Goal: Navigation & Orientation: Find specific page/section

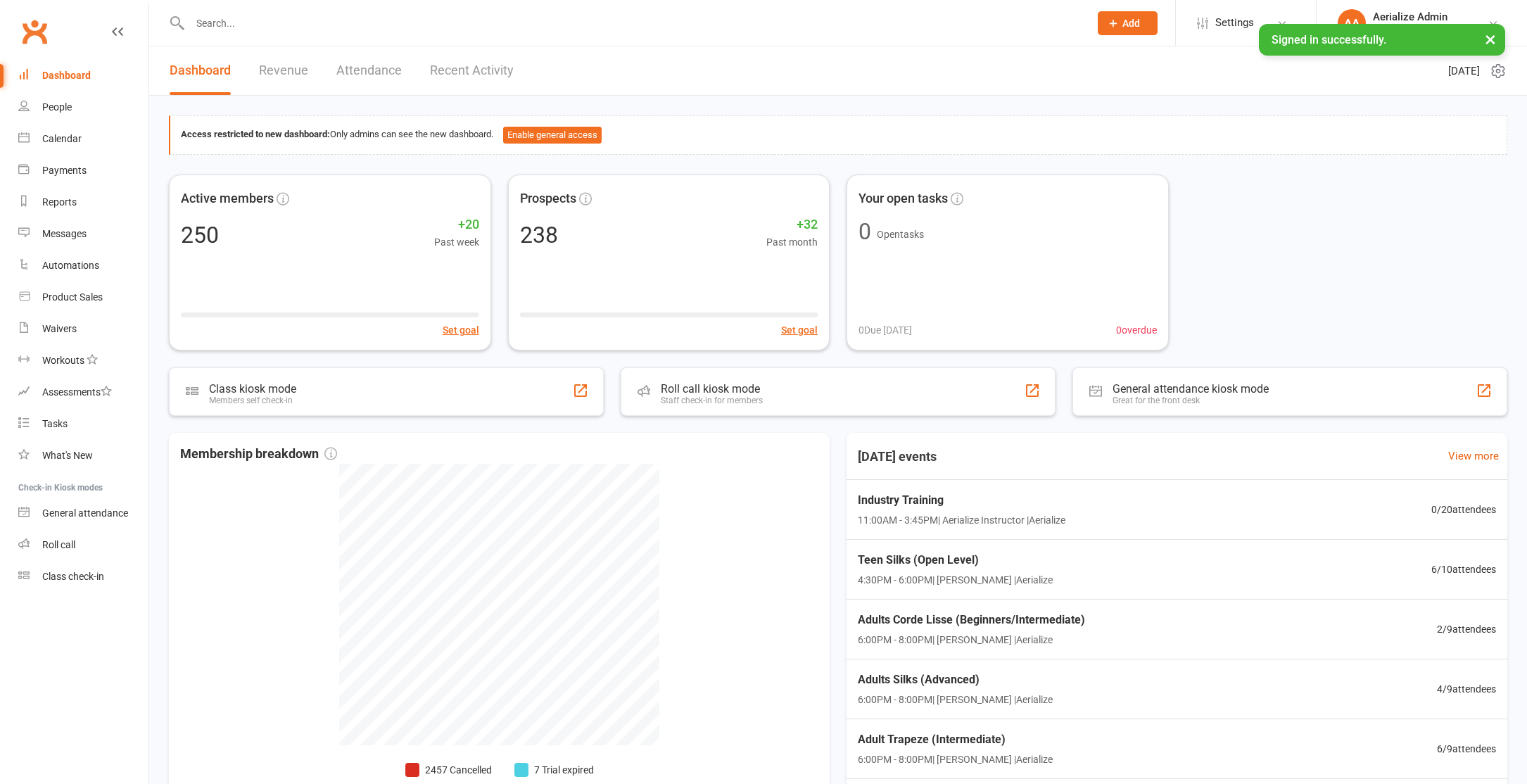
click at [1494, 41] on button "×" at bounding box center [1490, 39] width 25 height 31
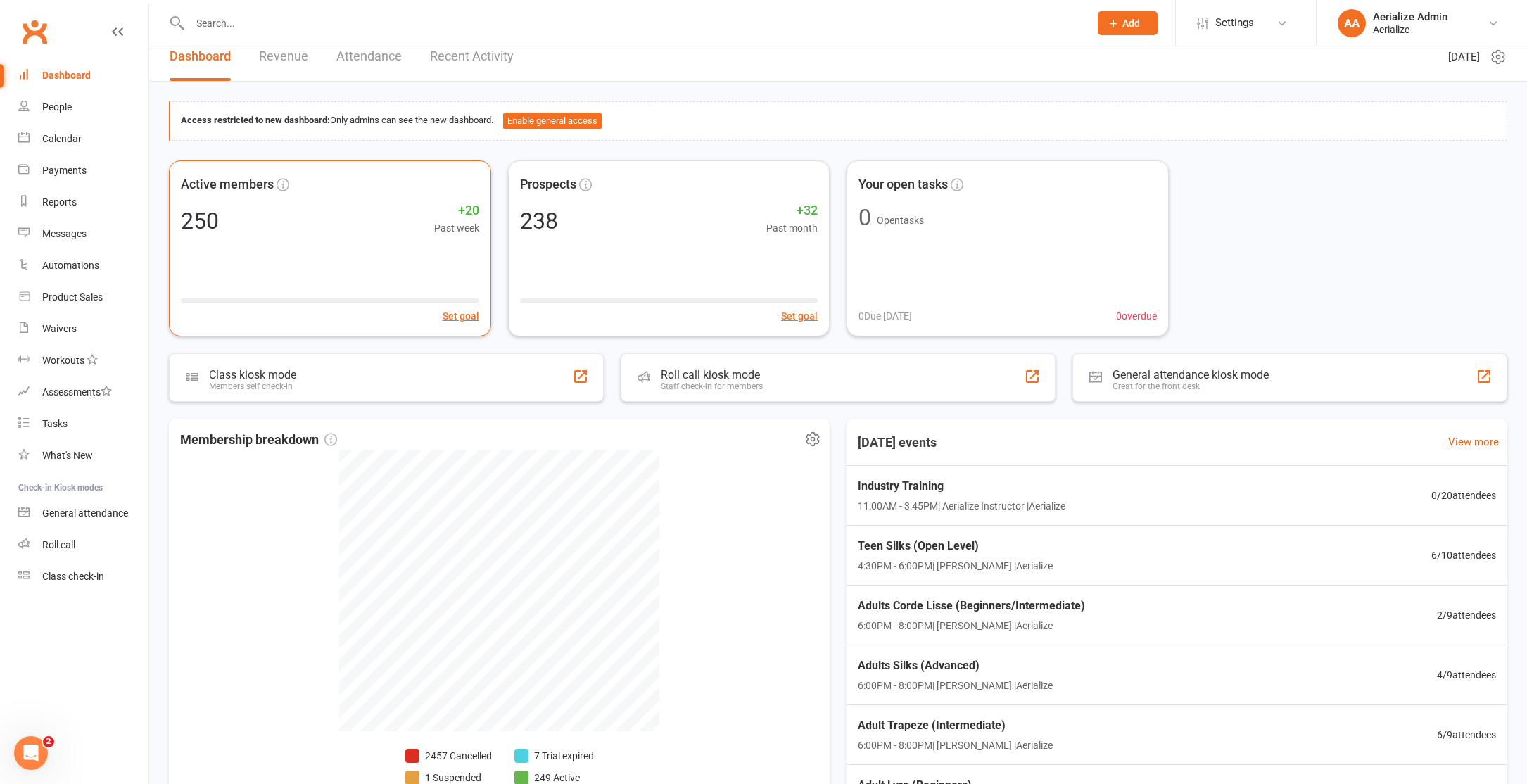
scroll to position [16, 0]
click at [47, 176] on div "Payments" at bounding box center [64, 170] width 44 height 11
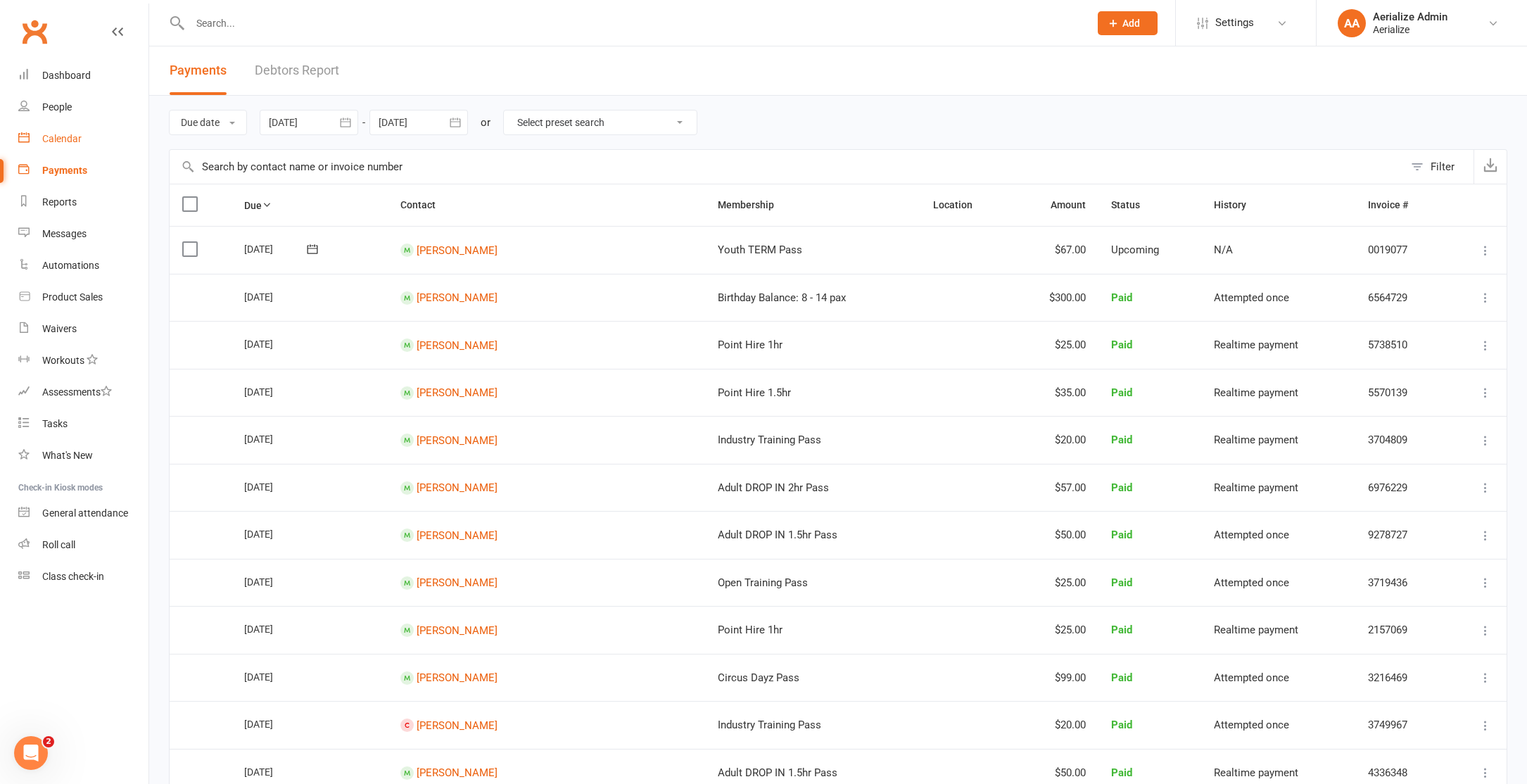
click at [57, 142] on div "Calendar" at bounding box center [62, 138] width 40 height 11
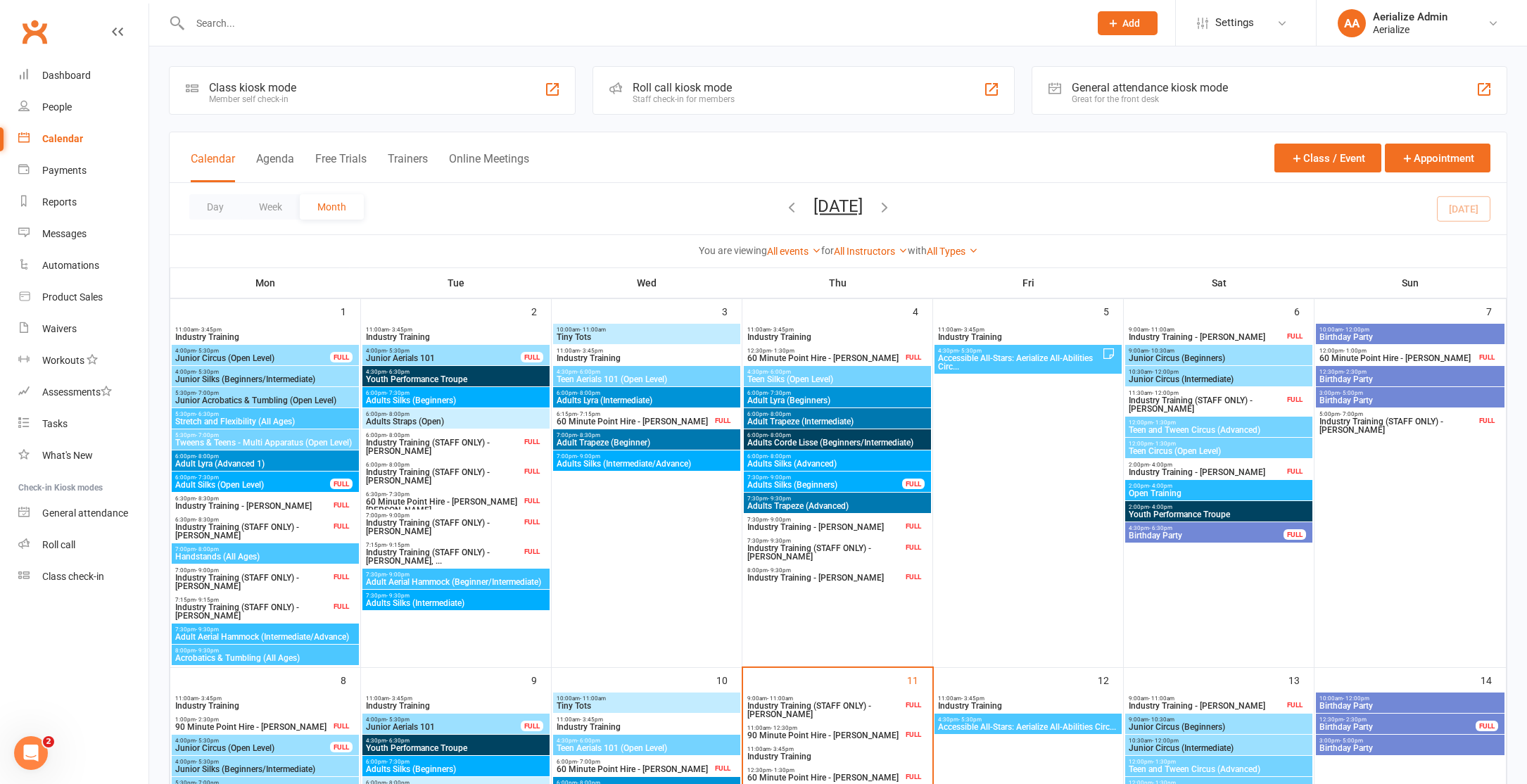
click at [893, 211] on icon "button" at bounding box center [884, 207] width 15 height 15
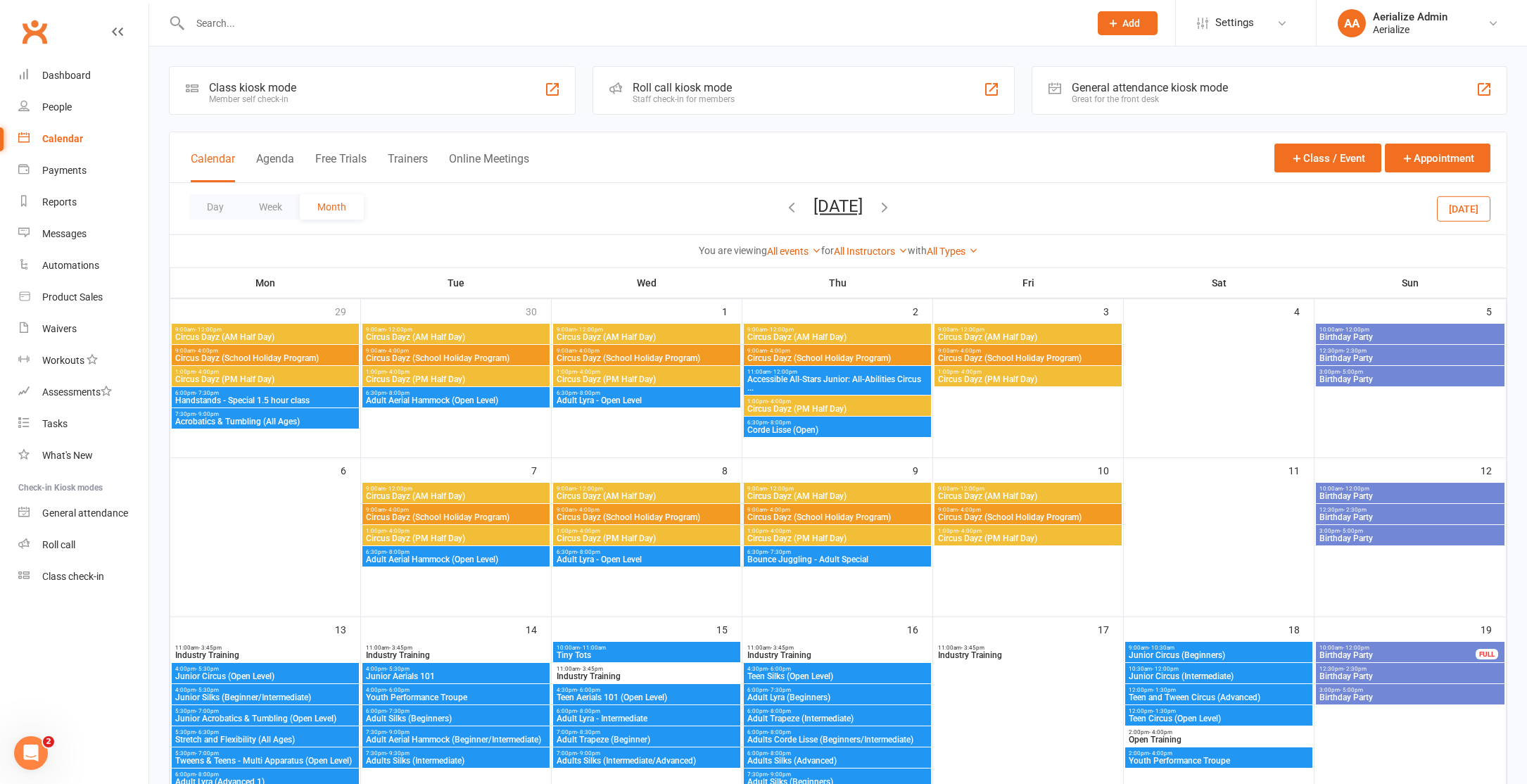
click at [929, 211] on div "Day Week Month [DATE] [DATE] Sun Mon Tue Wed Thu Fri Sat 31 01 02 03 04 05 06 0…" at bounding box center [838, 208] width 1337 height 51
click at [893, 206] on icon "button" at bounding box center [884, 207] width 15 height 15
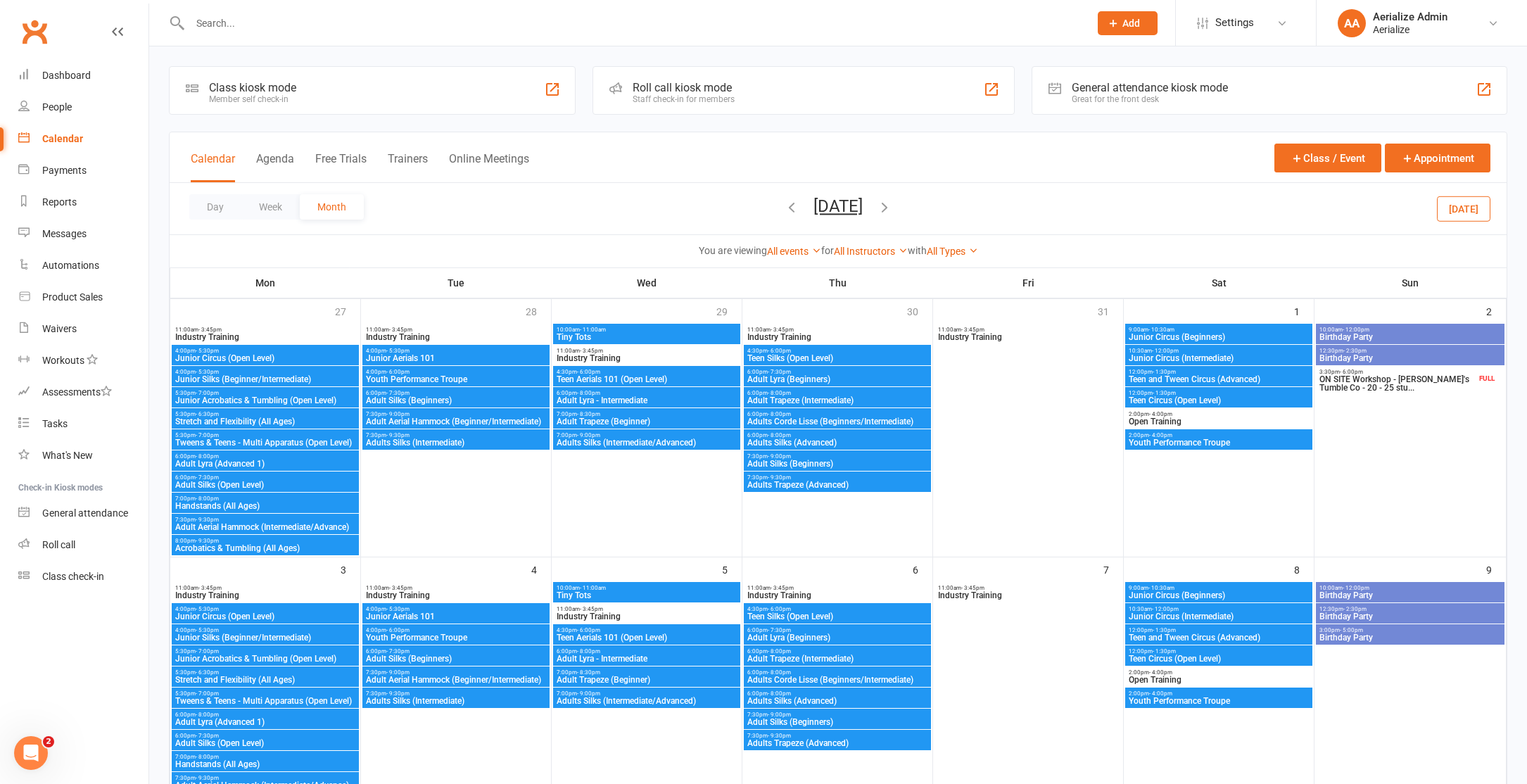
click at [784, 204] on icon "button" at bounding box center [792, 207] width 15 height 15
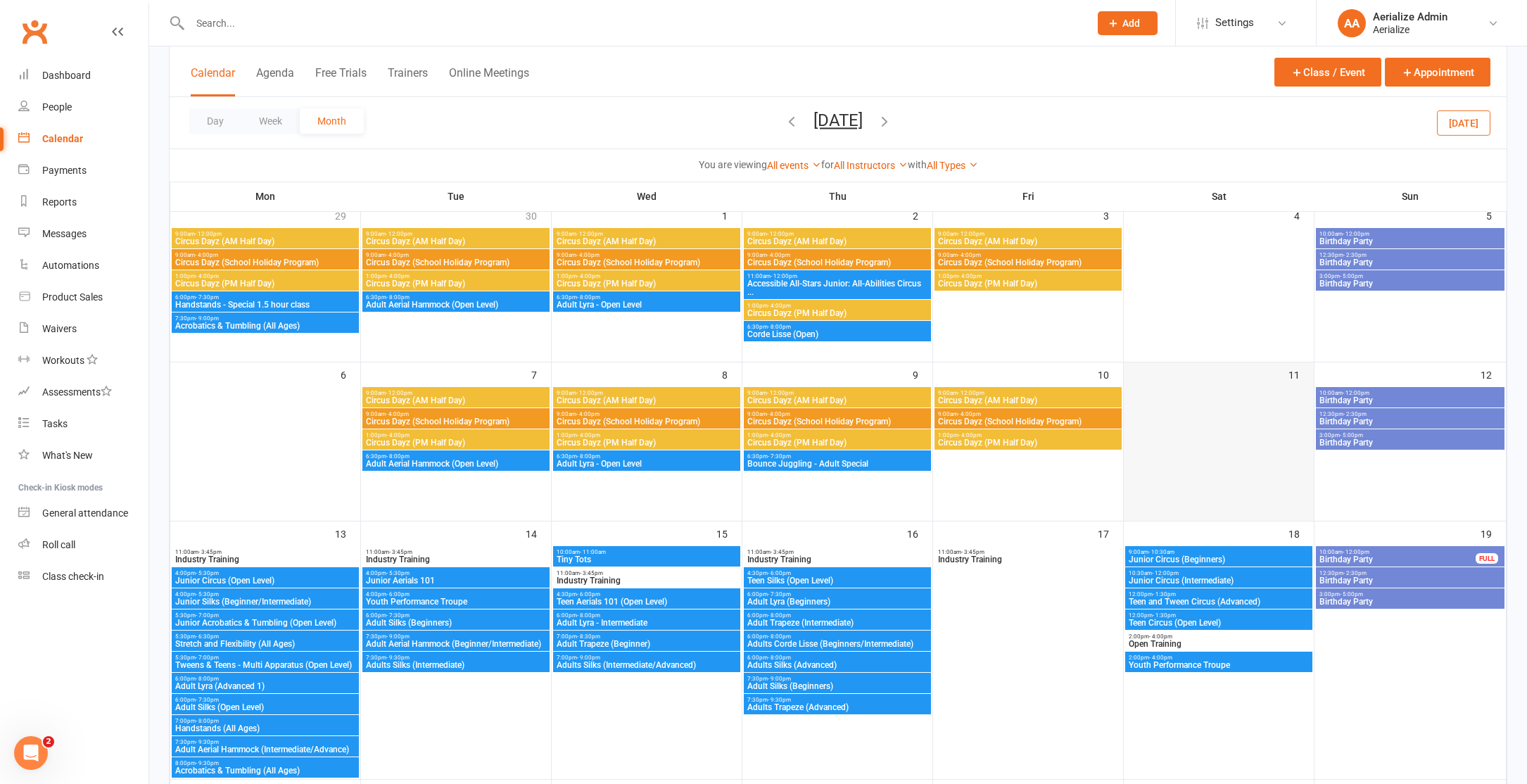
scroll to position [91, 0]
